Goal: Check status: Check status

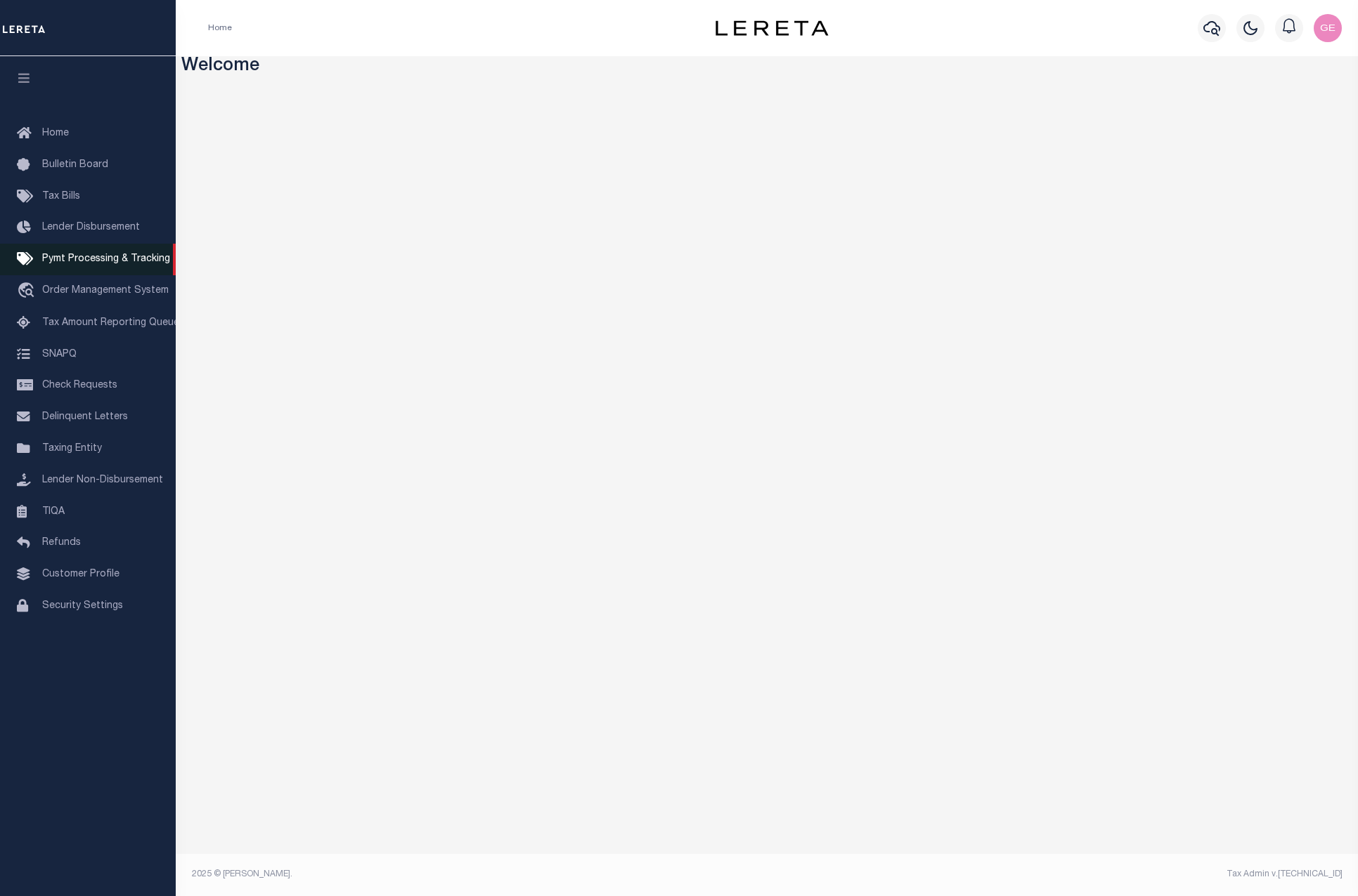
click at [107, 264] on span "Pymt Processing & Tracking" at bounding box center [106, 259] width 128 height 10
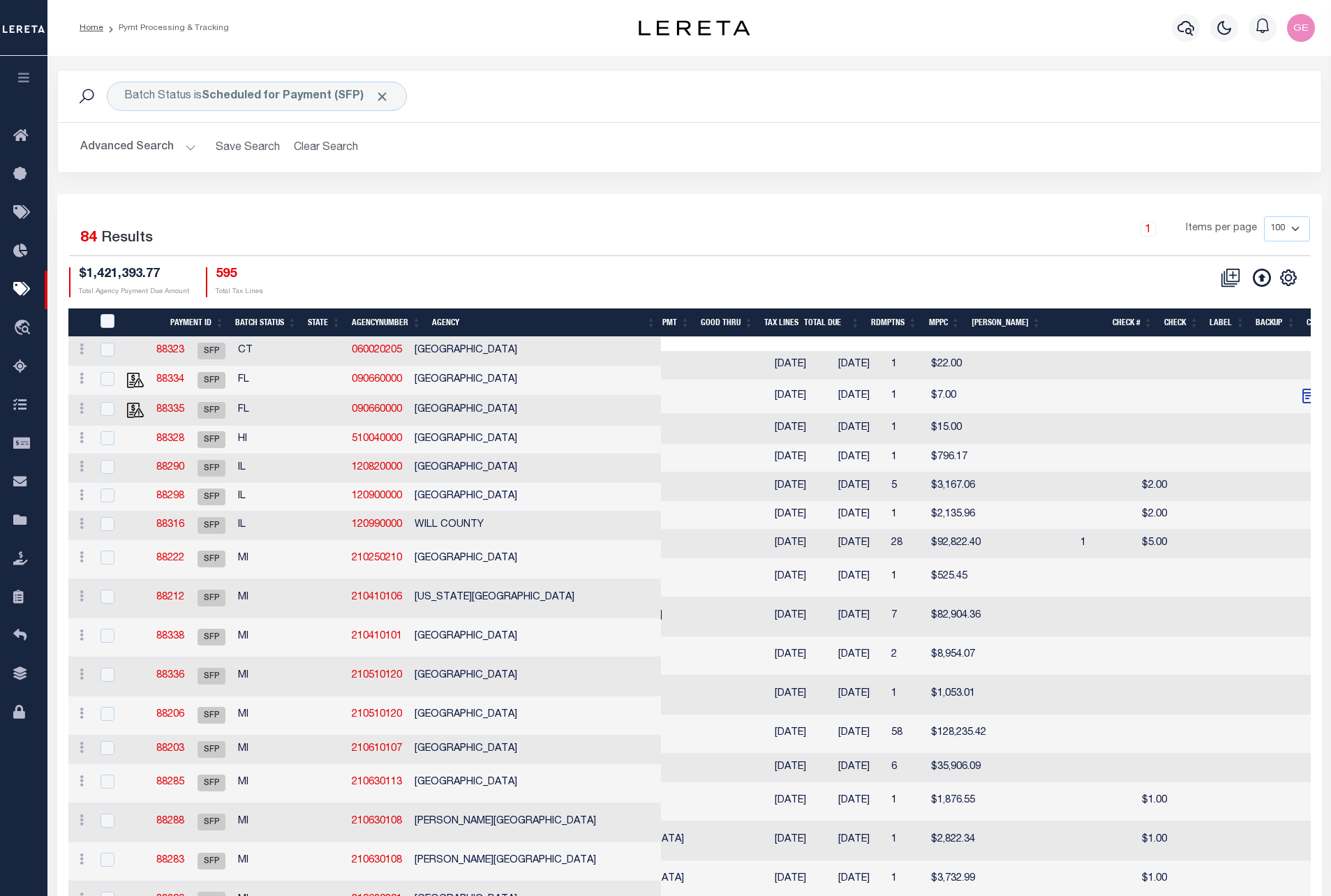
click at [400, 250] on div "1 Items per page 100 200 500 1000" at bounding box center [846, 235] width 926 height 36
click at [21, 328] on icon "travel_explore" at bounding box center [25, 328] width 22 height 18
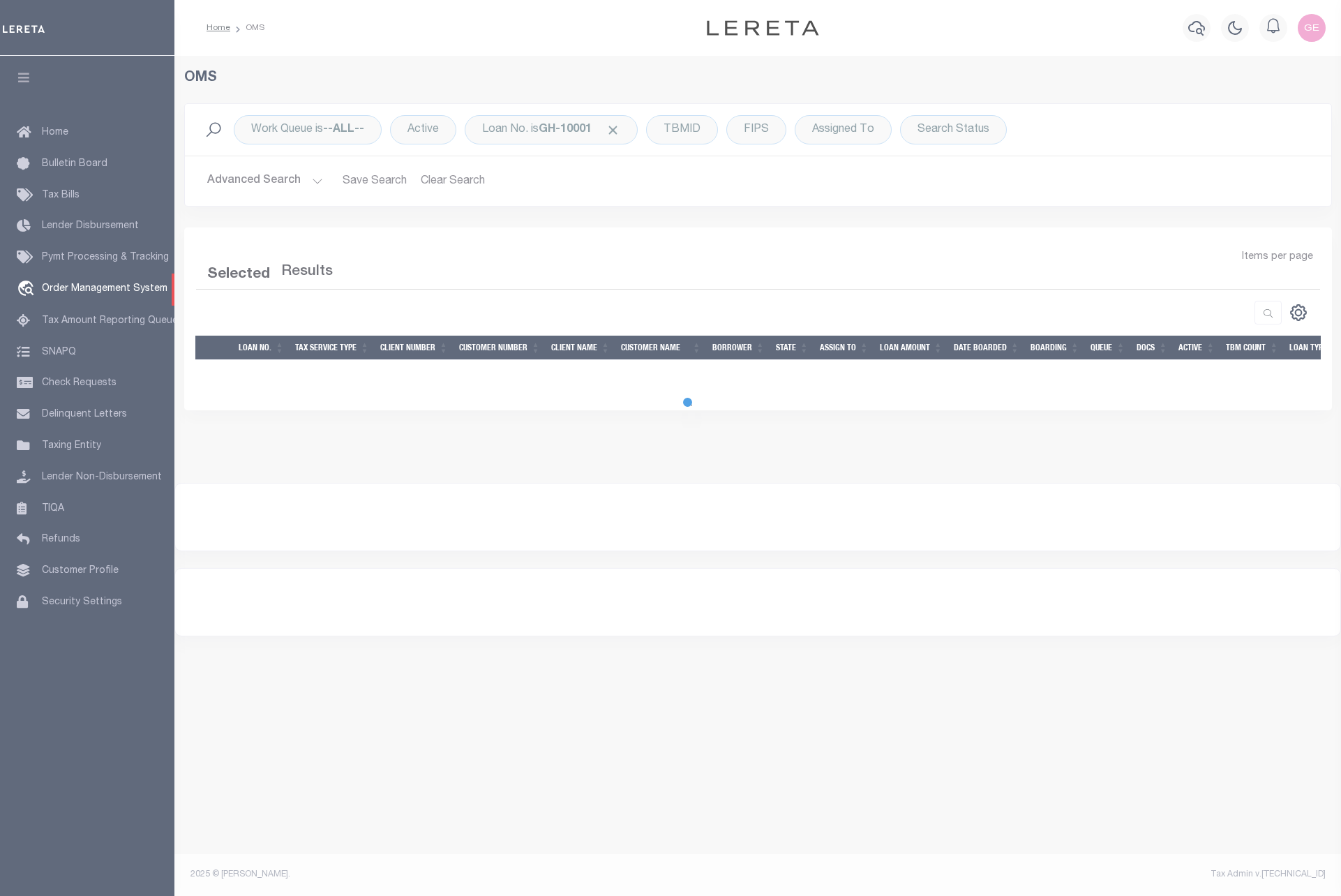
select select "200"
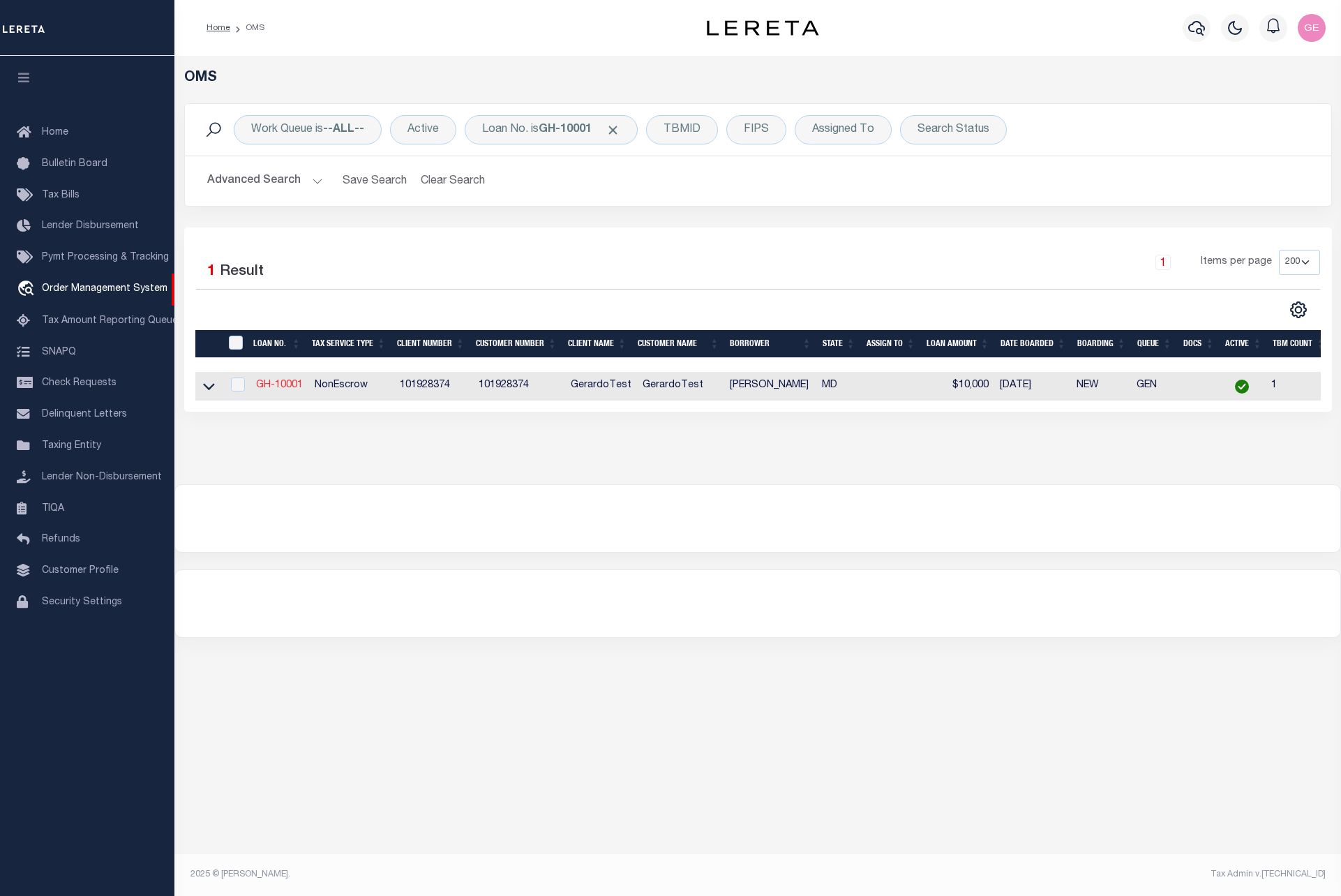
click at [296, 382] on link "GH-10001" at bounding box center [279, 385] width 47 height 9
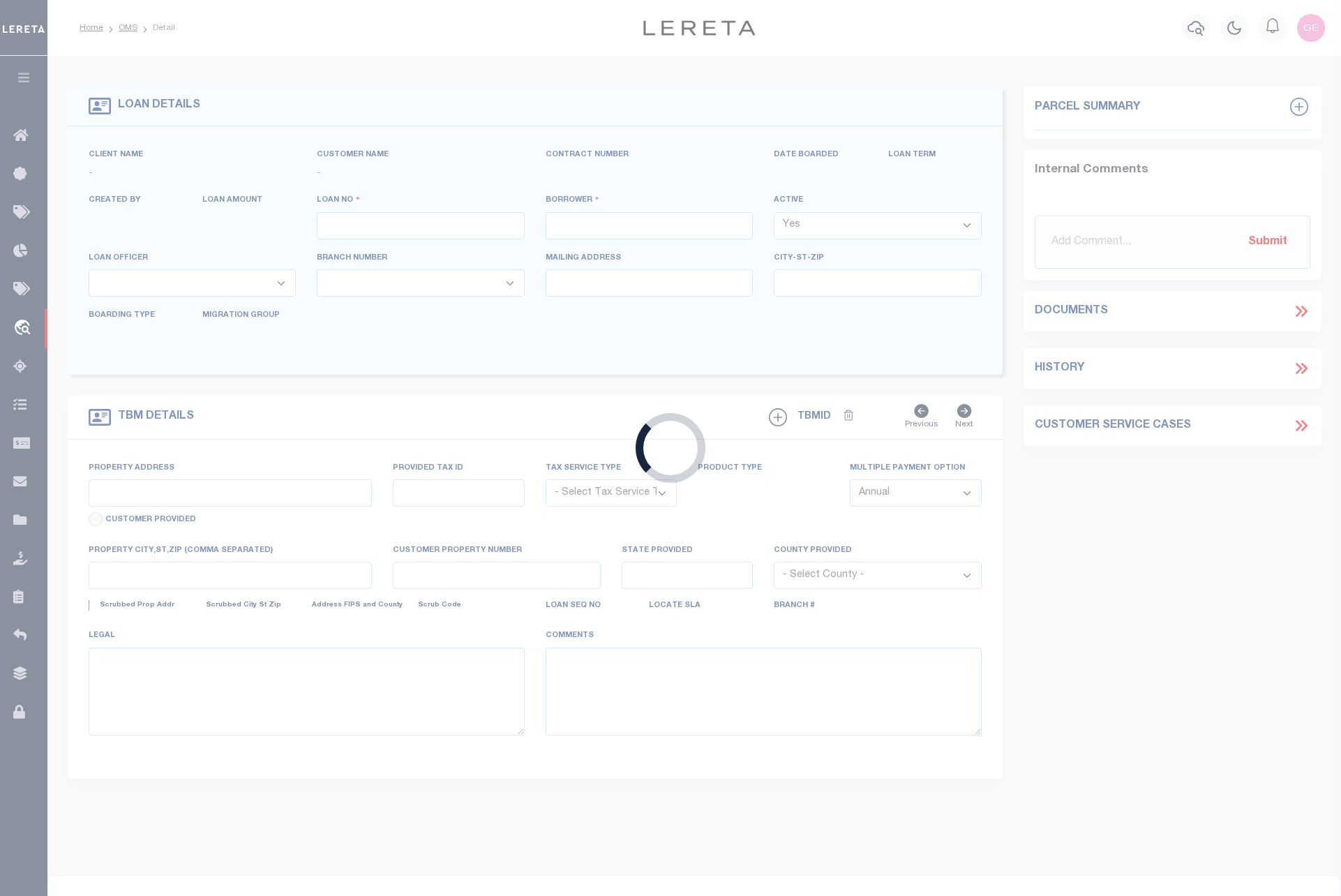
type input "GH-10001"
type input "Herrera D Gerardo"
select select
type input "09/23/2025"
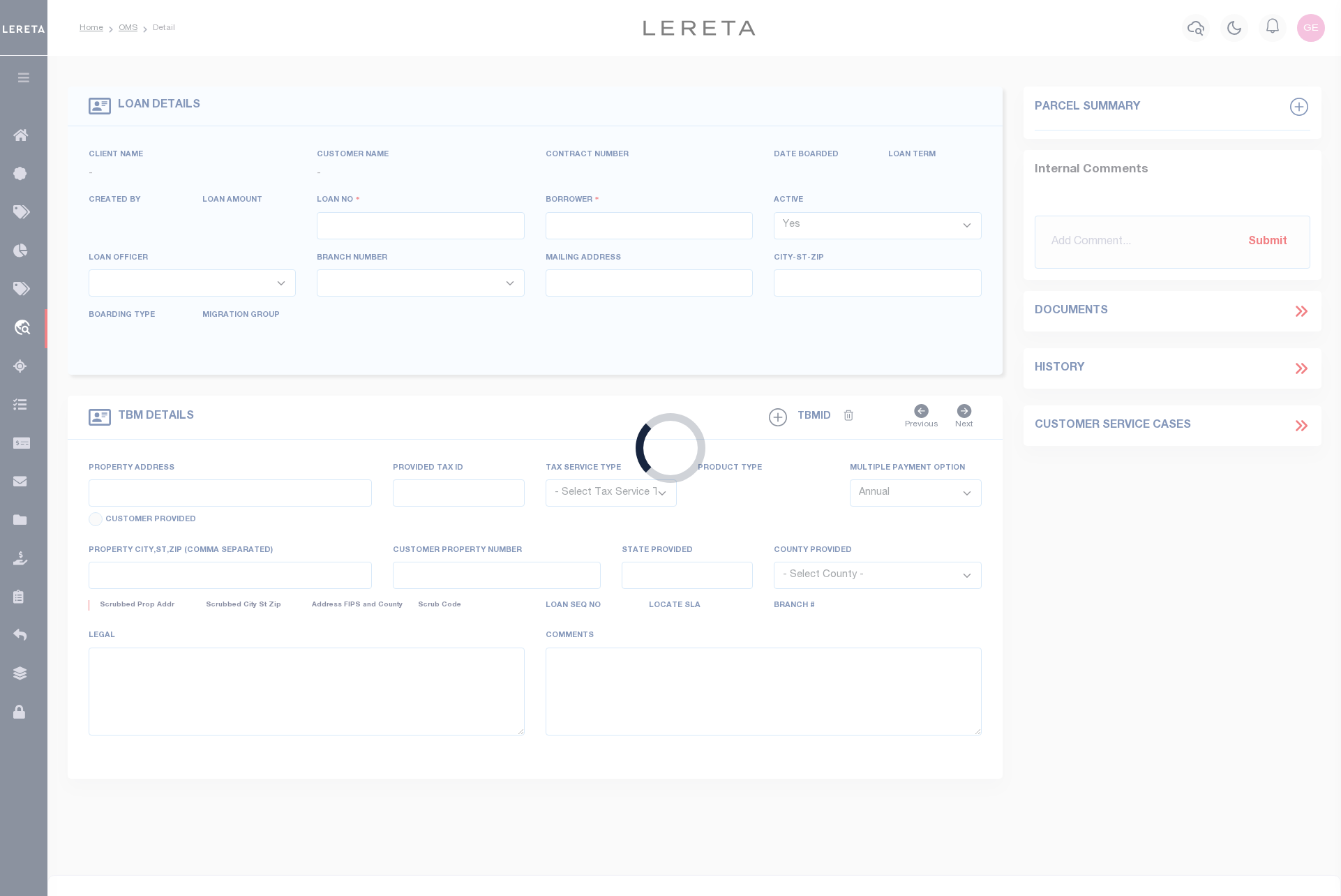
select select "500"
select select "10"
select select "NonEscrow"
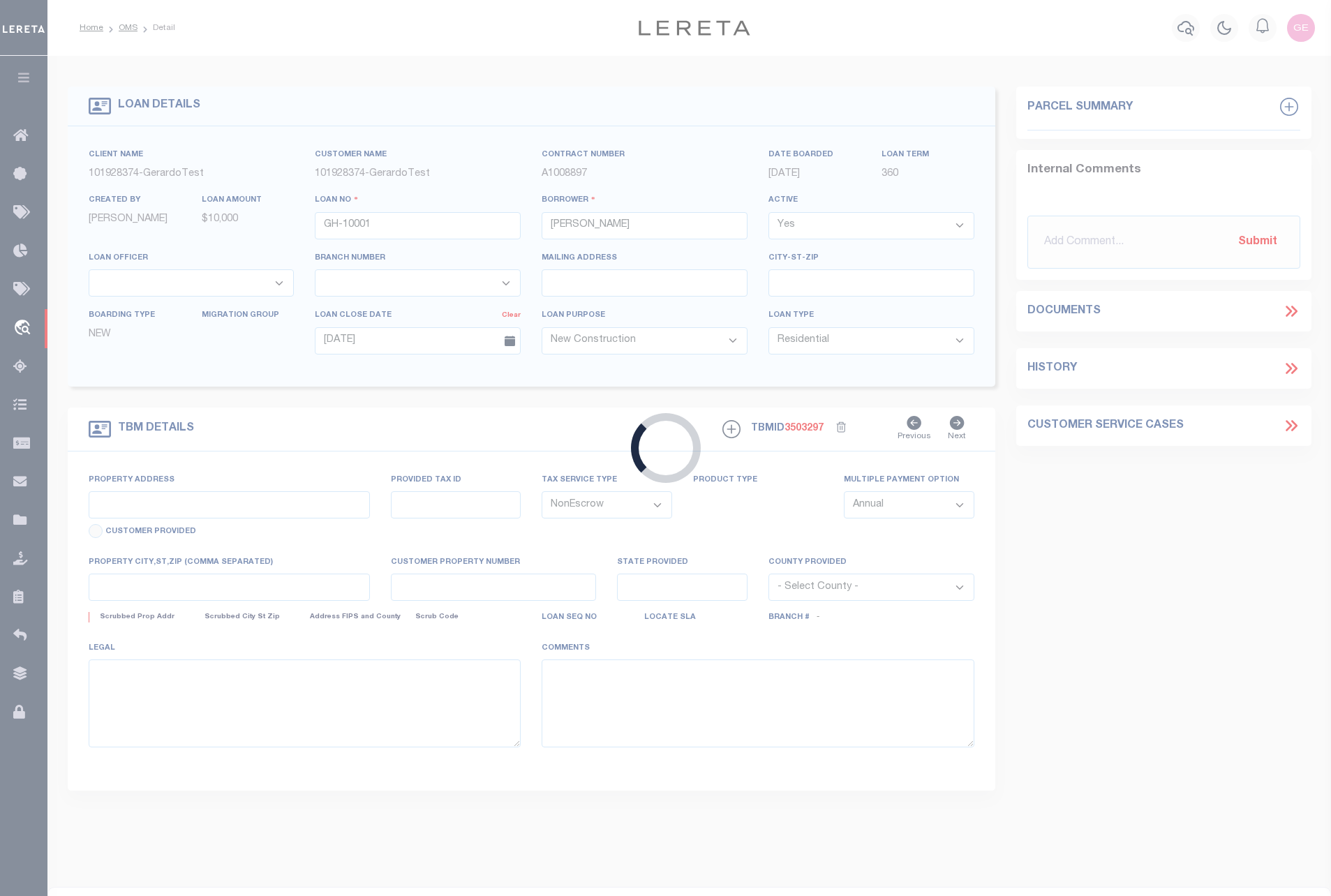
type input "1604 CYNTHIA CT"
type input "JARRETTSVILLE MD 21084-1509"
type input "MD"
select select
select select "2"
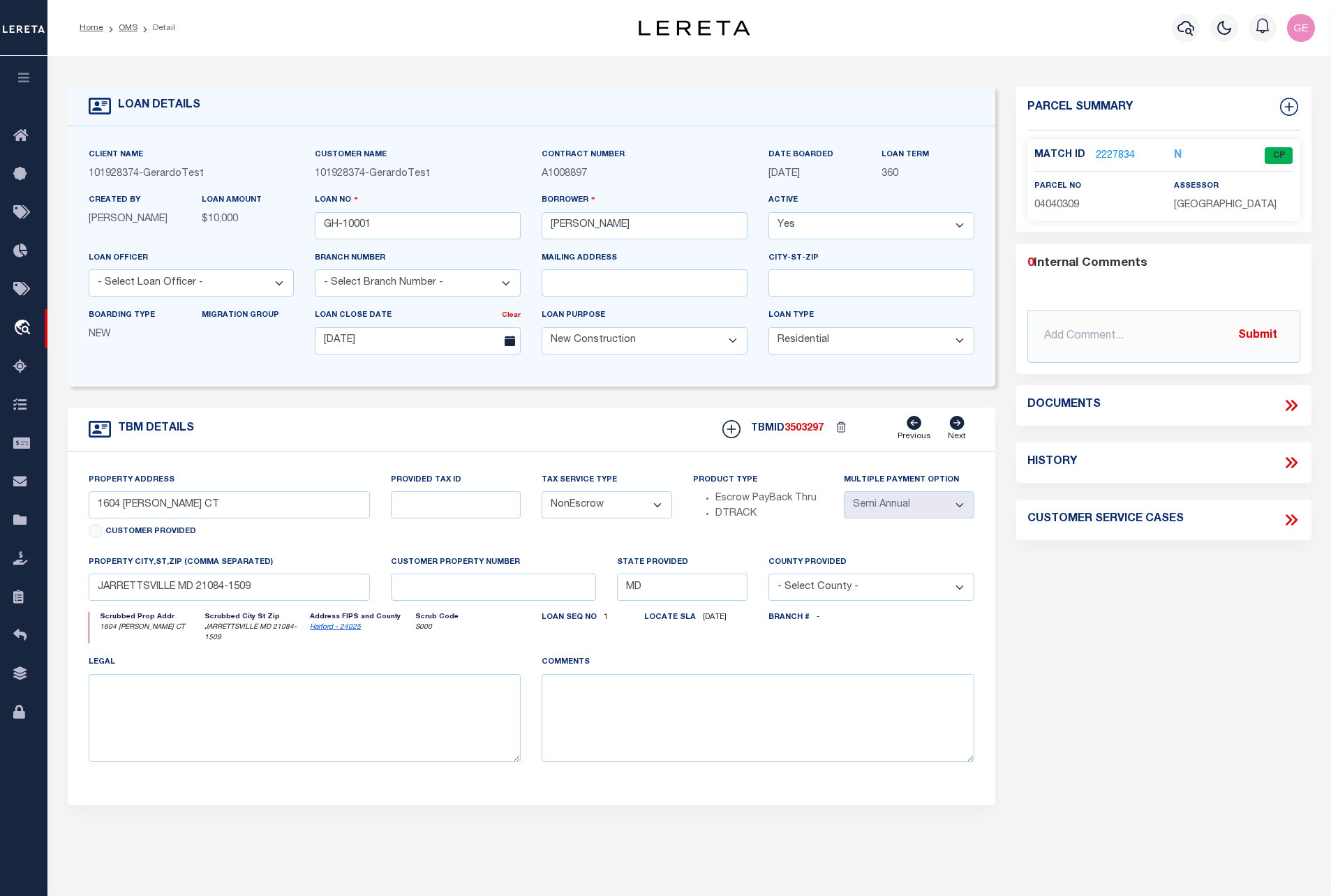
click at [1131, 152] on div "Match ID 2227834" at bounding box center [1093, 155] width 119 height 15
click at [1129, 152] on link "2227834" at bounding box center [1114, 156] width 39 height 15
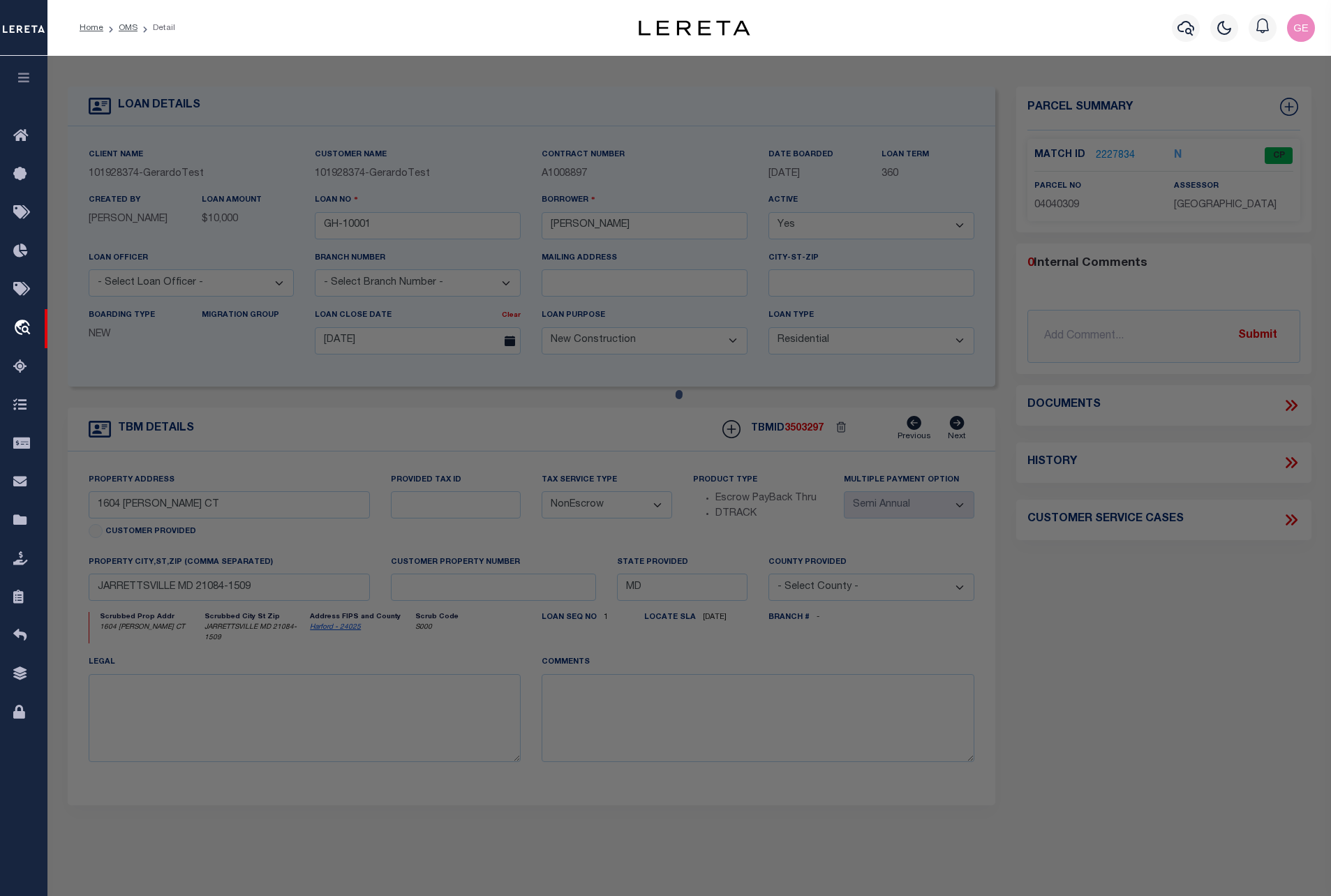
checkbox input "false"
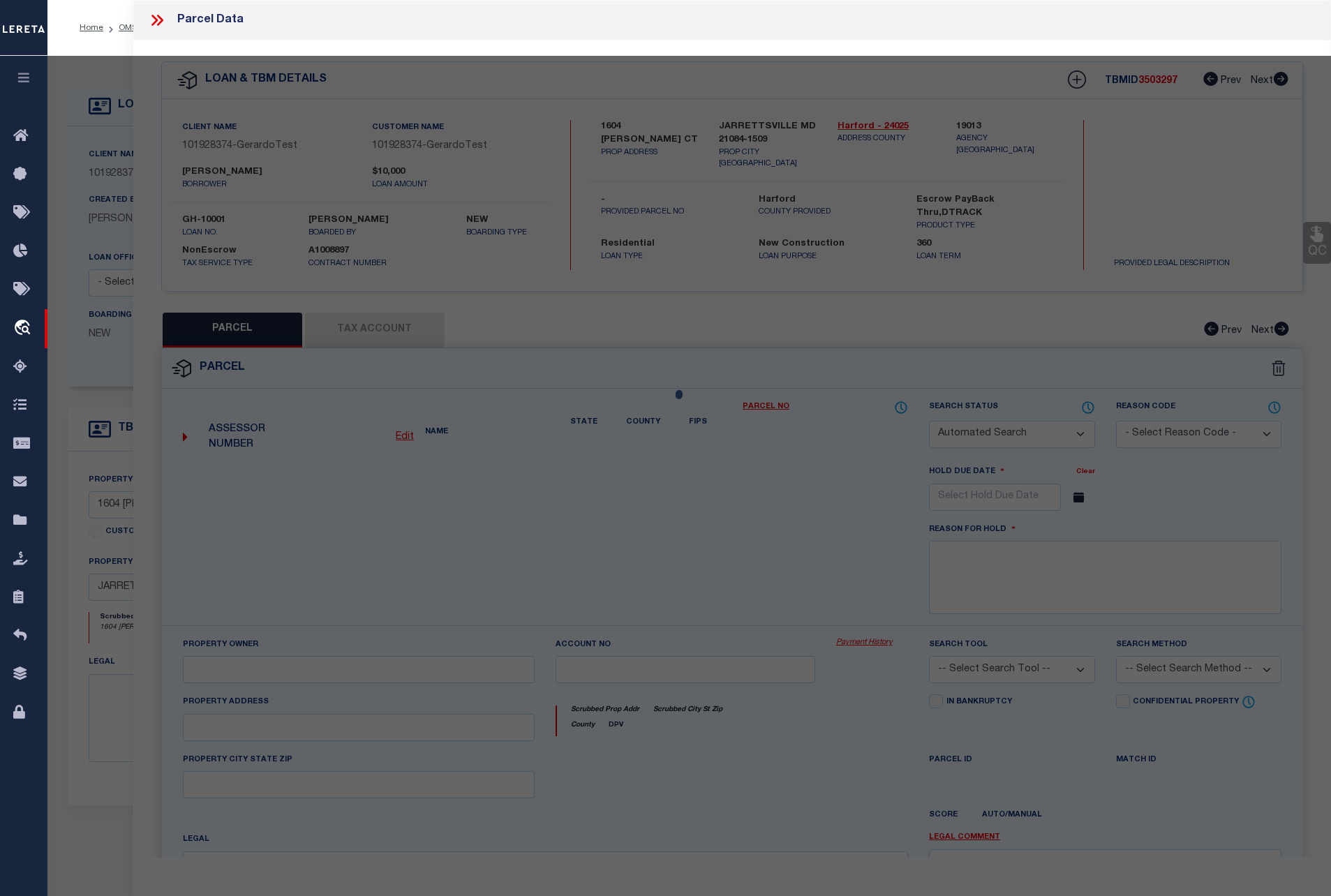
select select "CP"
type input "SONDRA NOVO"
select select "ATL"
select select "ADD"
type input "1604 CYNTHIA CT"
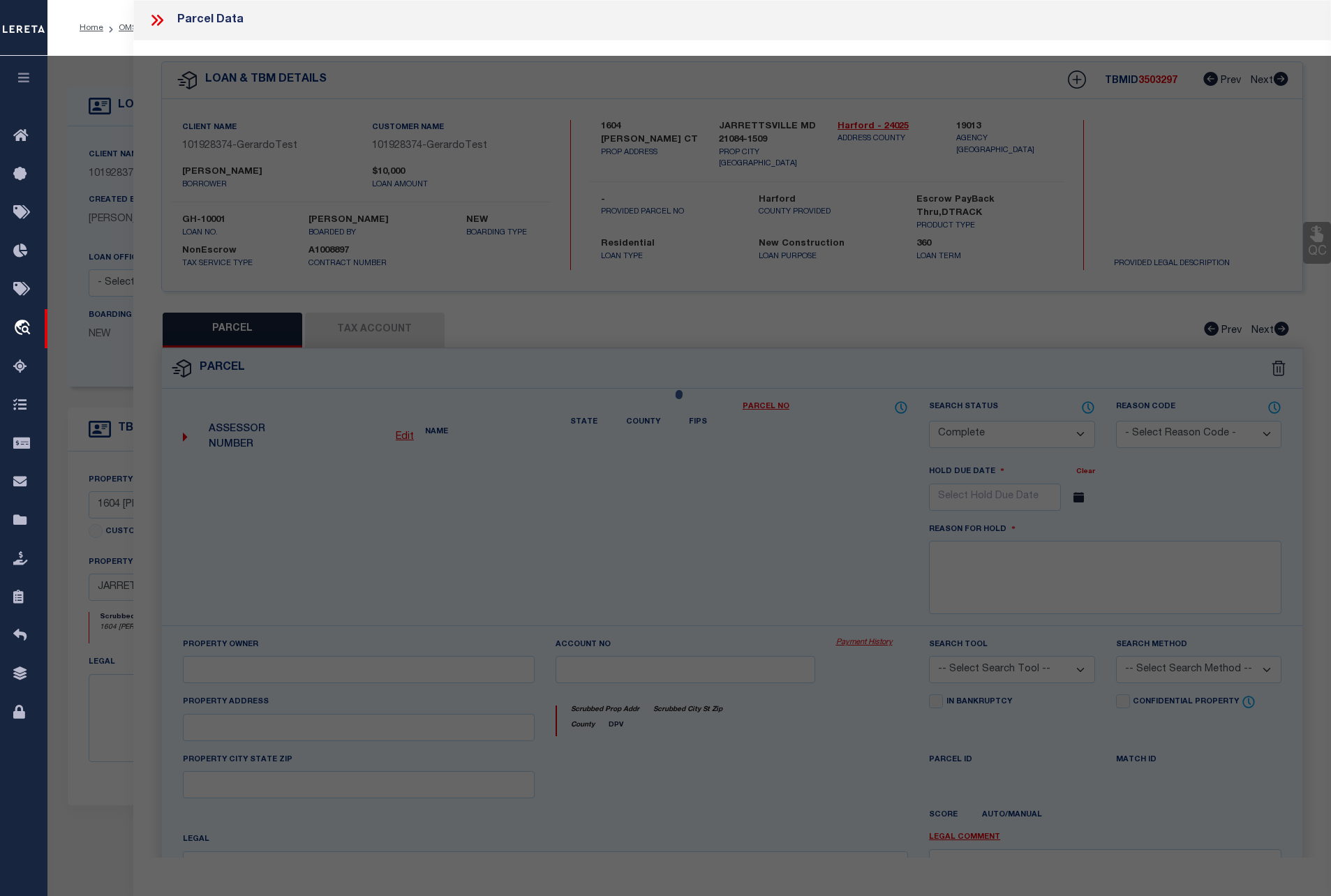
checkbox input "false"
type input "JARRETTSVILLE, MD 21084"
type textarea "LOT 127 1.64 AC 1604 CYNTHIA COURT ADV HILL FM S1 PT 22/52"
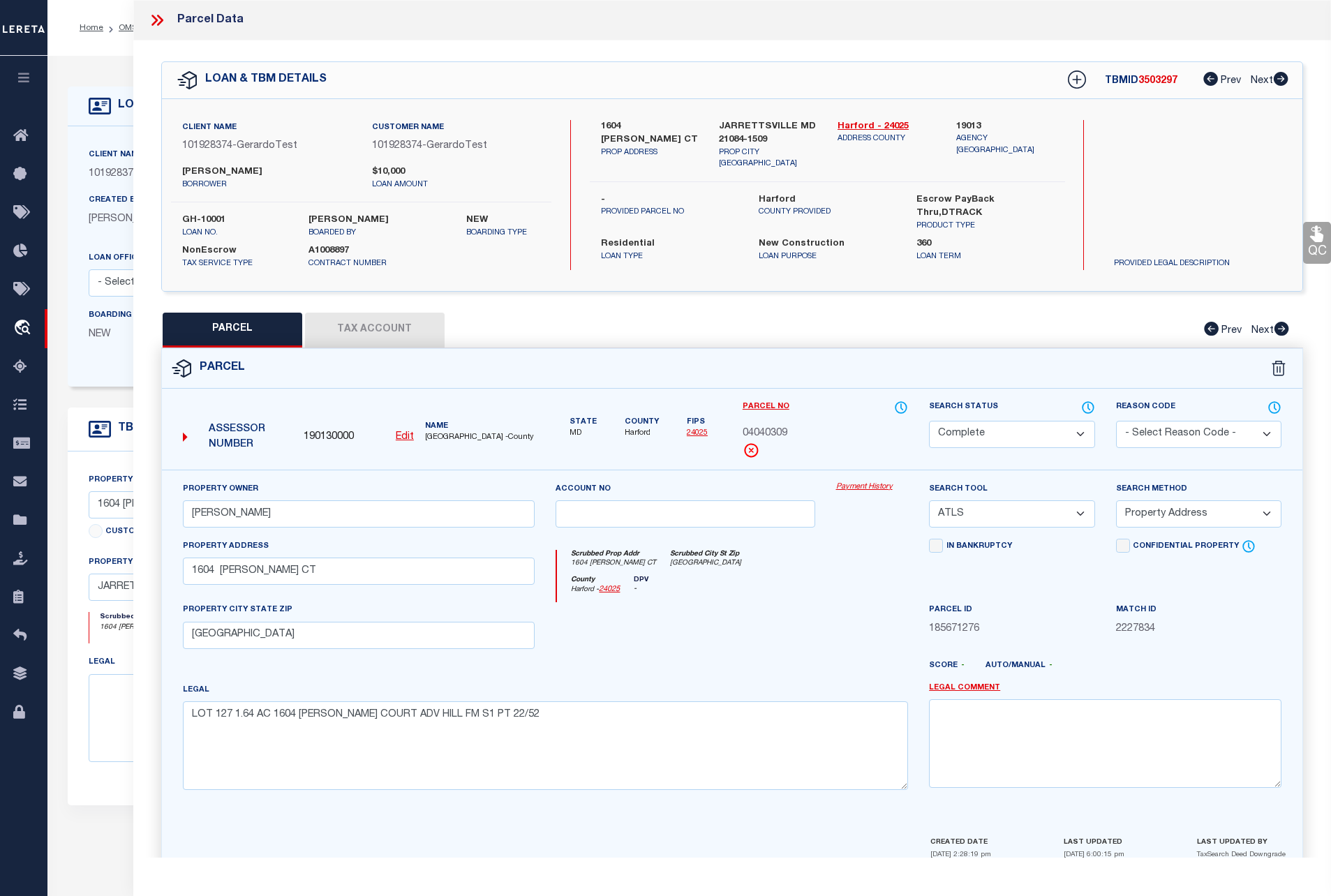
click at [865, 483] on link "Payment History" at bounding box center [873, 487] width 73 height 12
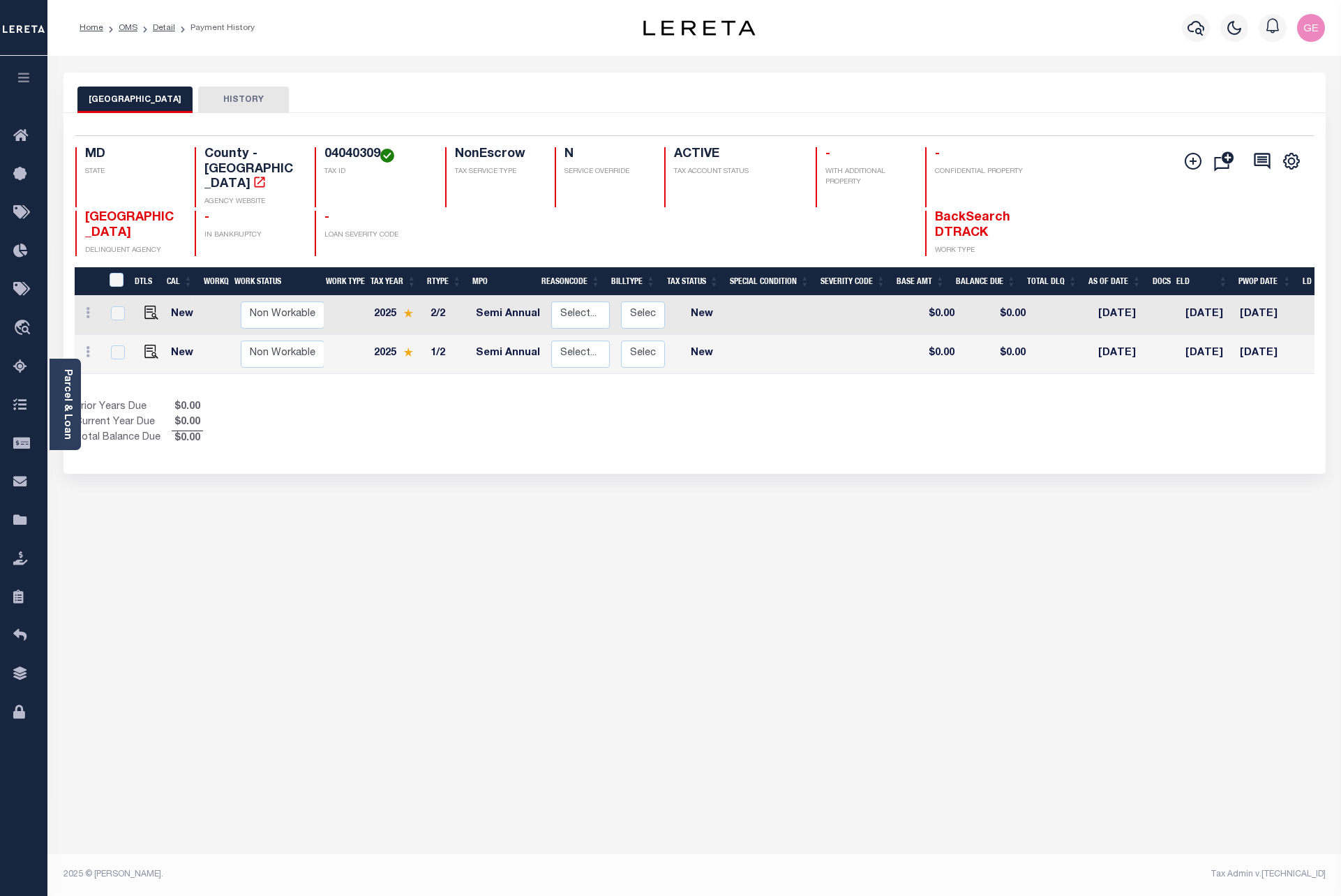
click at [1073, 744] on div "HARFORD COUNTY HISTORY Selected 2 Results" at bounding box center [694, 466] width 1283 height 788
